Goal: Task Accomplishment & Management: Complete application form

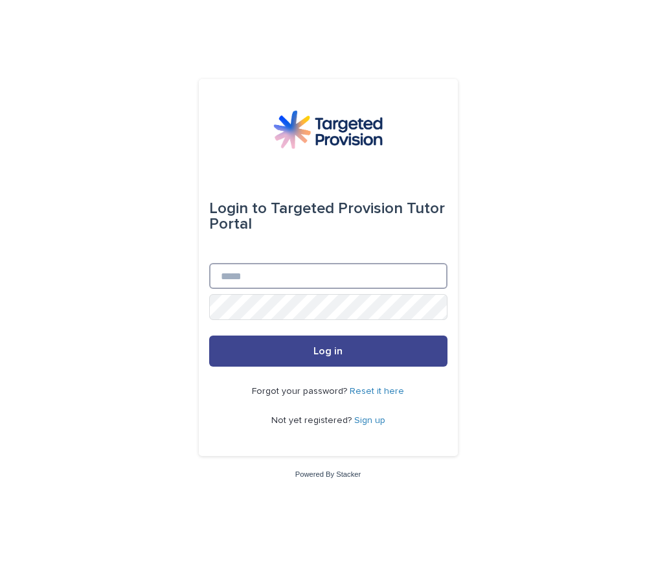
type input "**********"
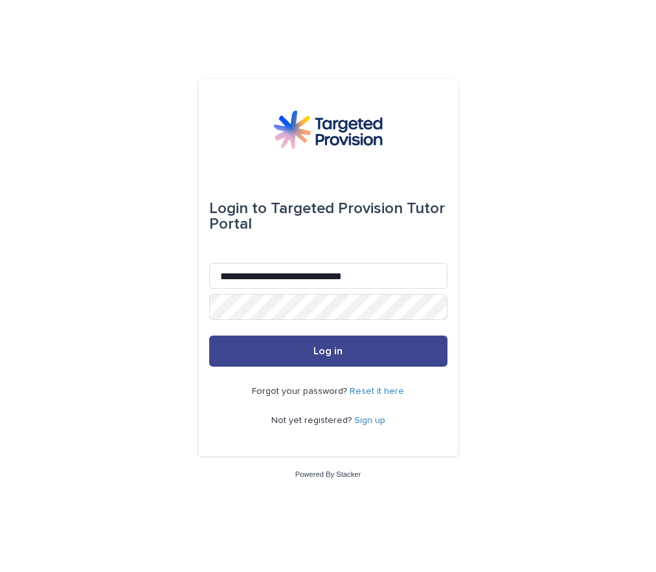
click at [298, 354] on button "Log in" at bounding box center [328, 351] width 238 height 31
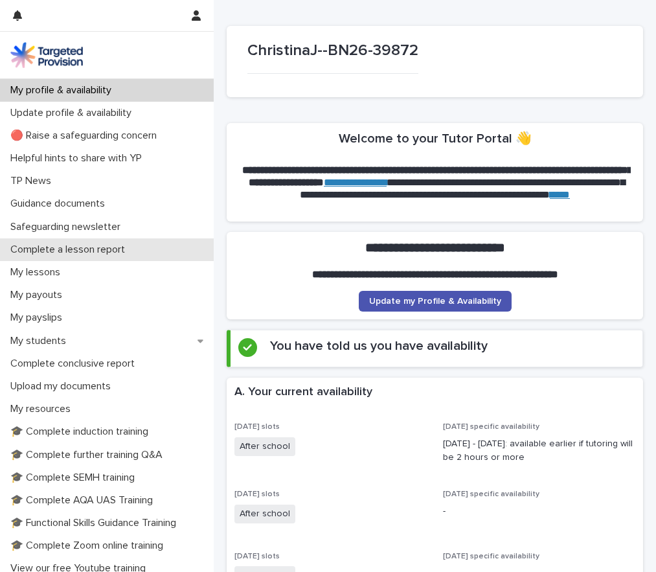
scroll to position [30, 0]
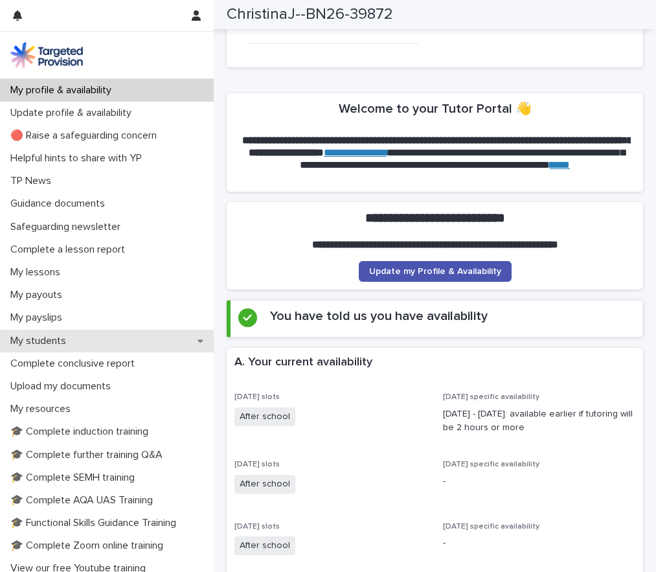
click at [40, 339] on p "My students" at bounding box center [40, 341] width 71 height 12
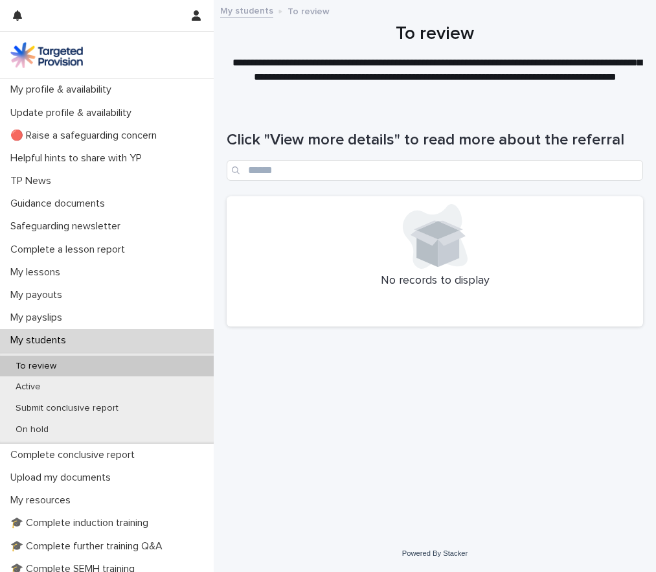
click at [46, 338] on p "My students" at bounding box center [40, 340] width 71 height 12
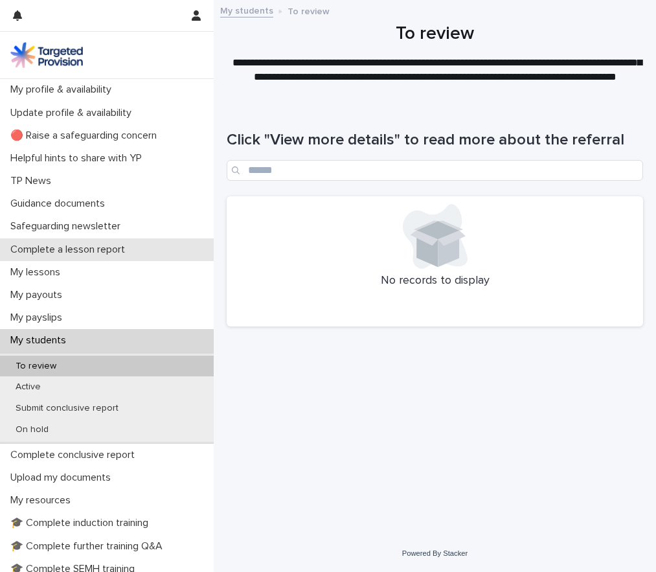
click at [75, 252] on p "Complete a lesson report" at bounding box center [70, 250] width 130 height 12
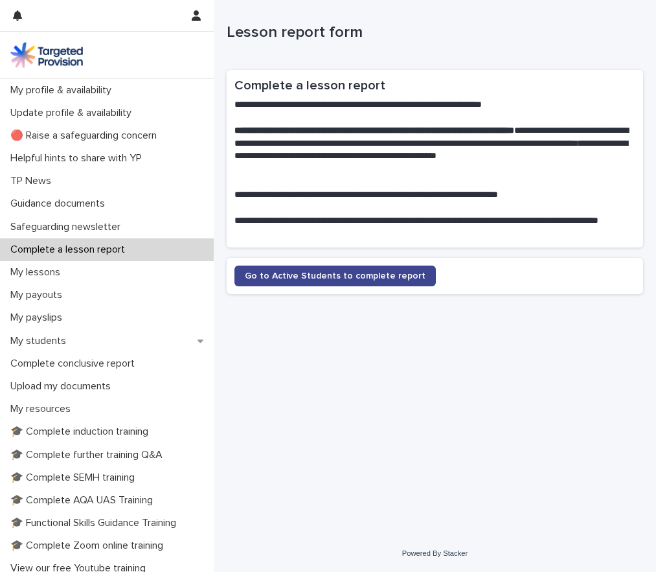
click at [377, 275] on span "Go to Active Students to complete report" at bounding box center [335, 276] width 181 height 9
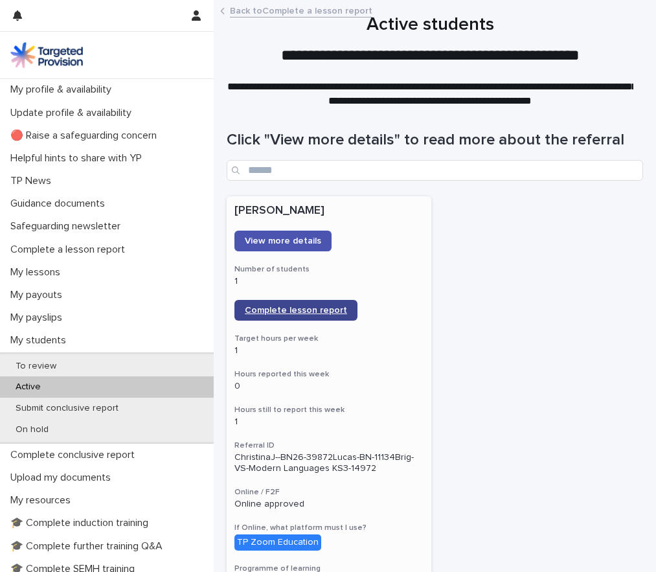
scroll to position [1, 0]
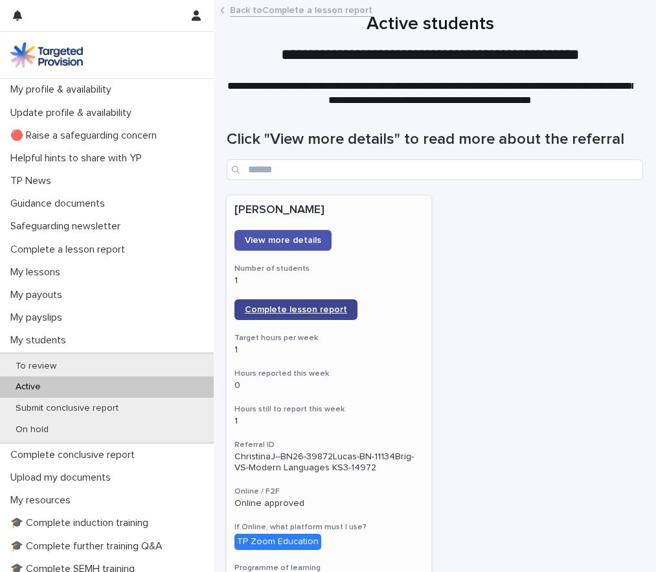
click at [321, 309] on span "Complete lesson report" at bounding box center [296, 309] width 102 height 9
